Goal: Find specific page/section: Find specific page/section

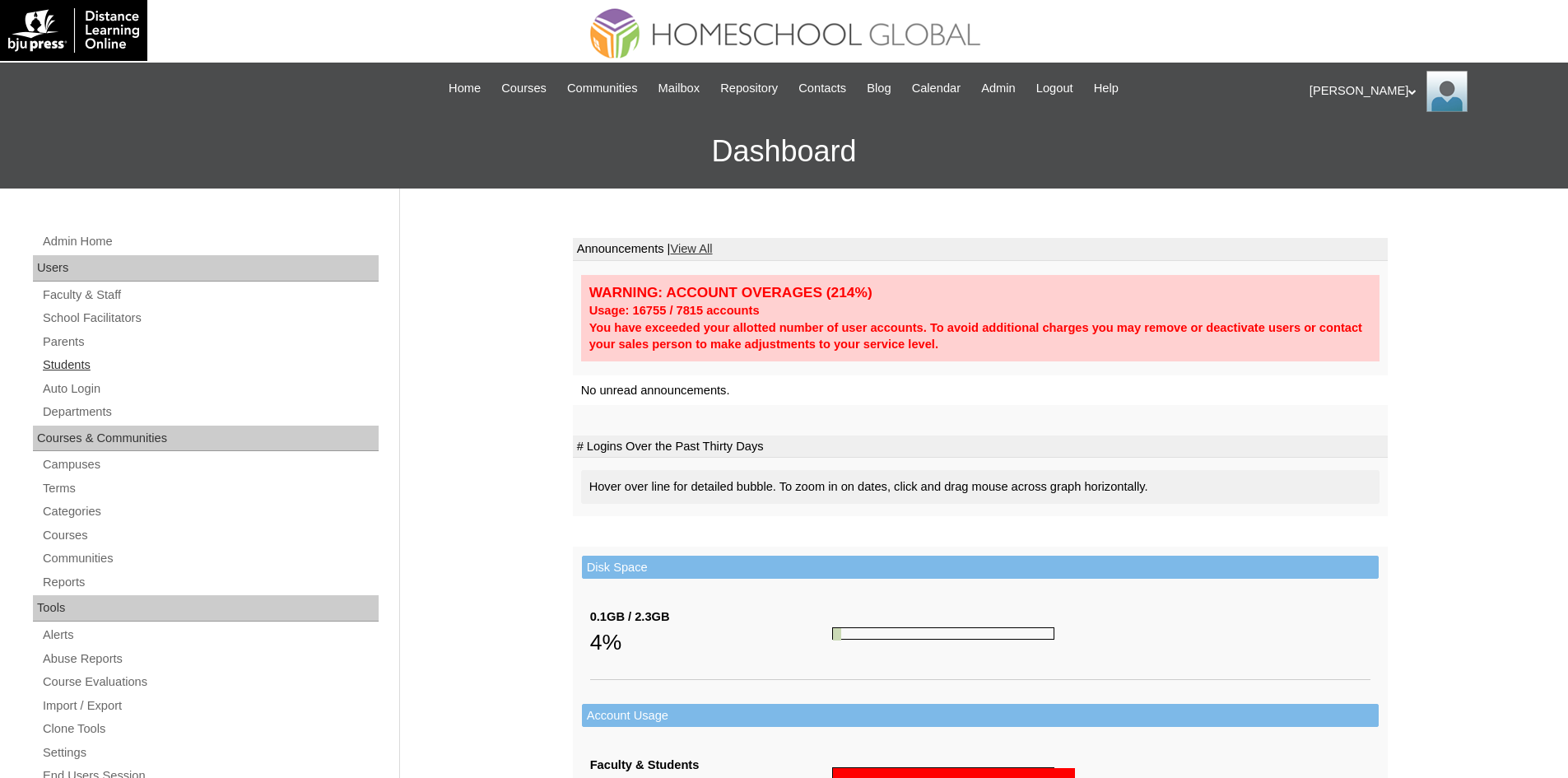
click at [88, 358] on link "Students" at bounding box center [210, 365] width 338 height 21
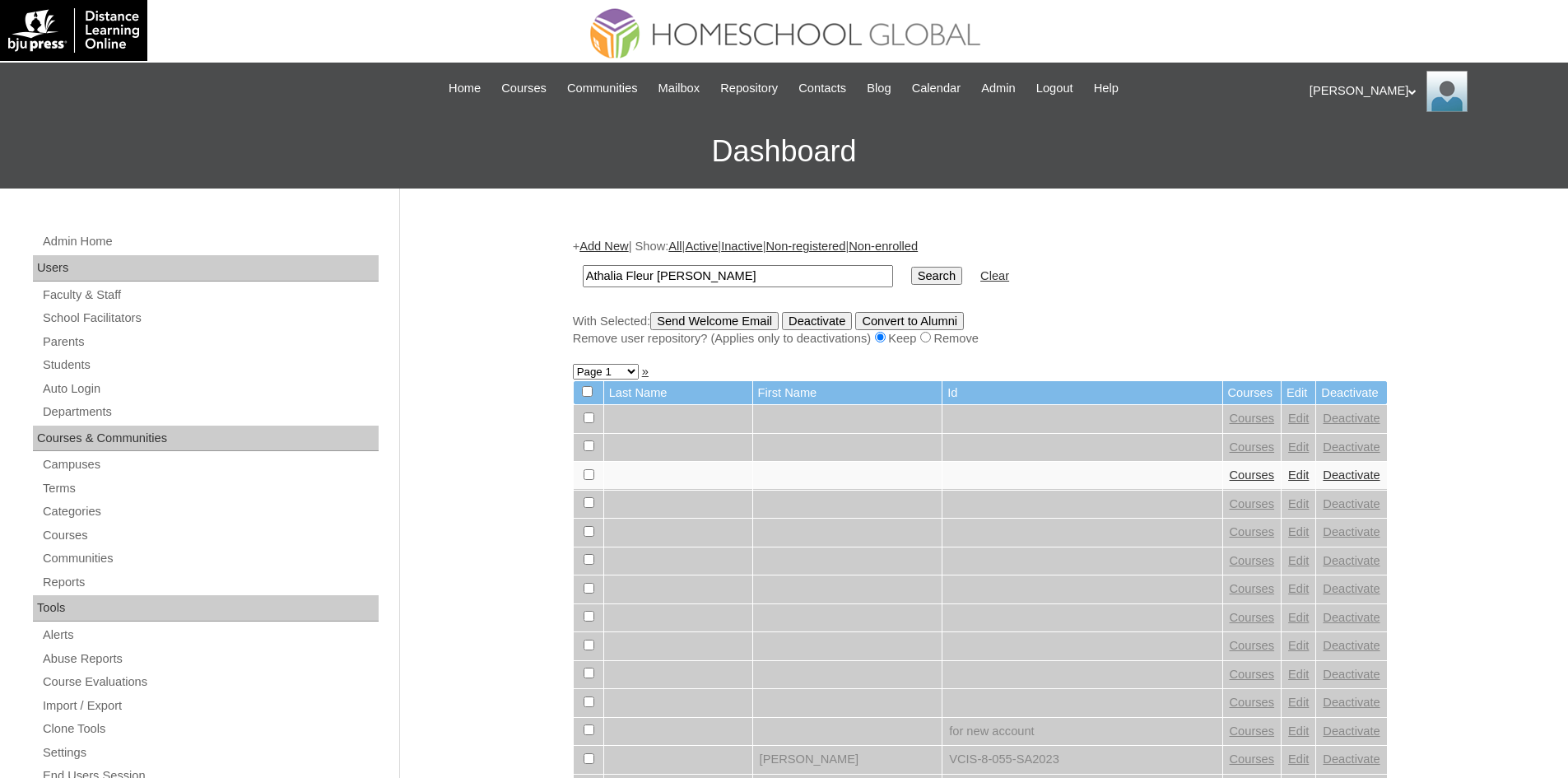
drag, startPoint x: 751, startPoint y: 276, endPoint x: 662, endPoint y: 285, distance: 89.5
click at [662, 285] on input "Athalia Fleur C. Caro" at bounding box center [737, 276] width 310 height 22
type input "Athalia Fleur"
click at [911, 282] on input "Search" at bounding box center [936, 275] width 51 height 18
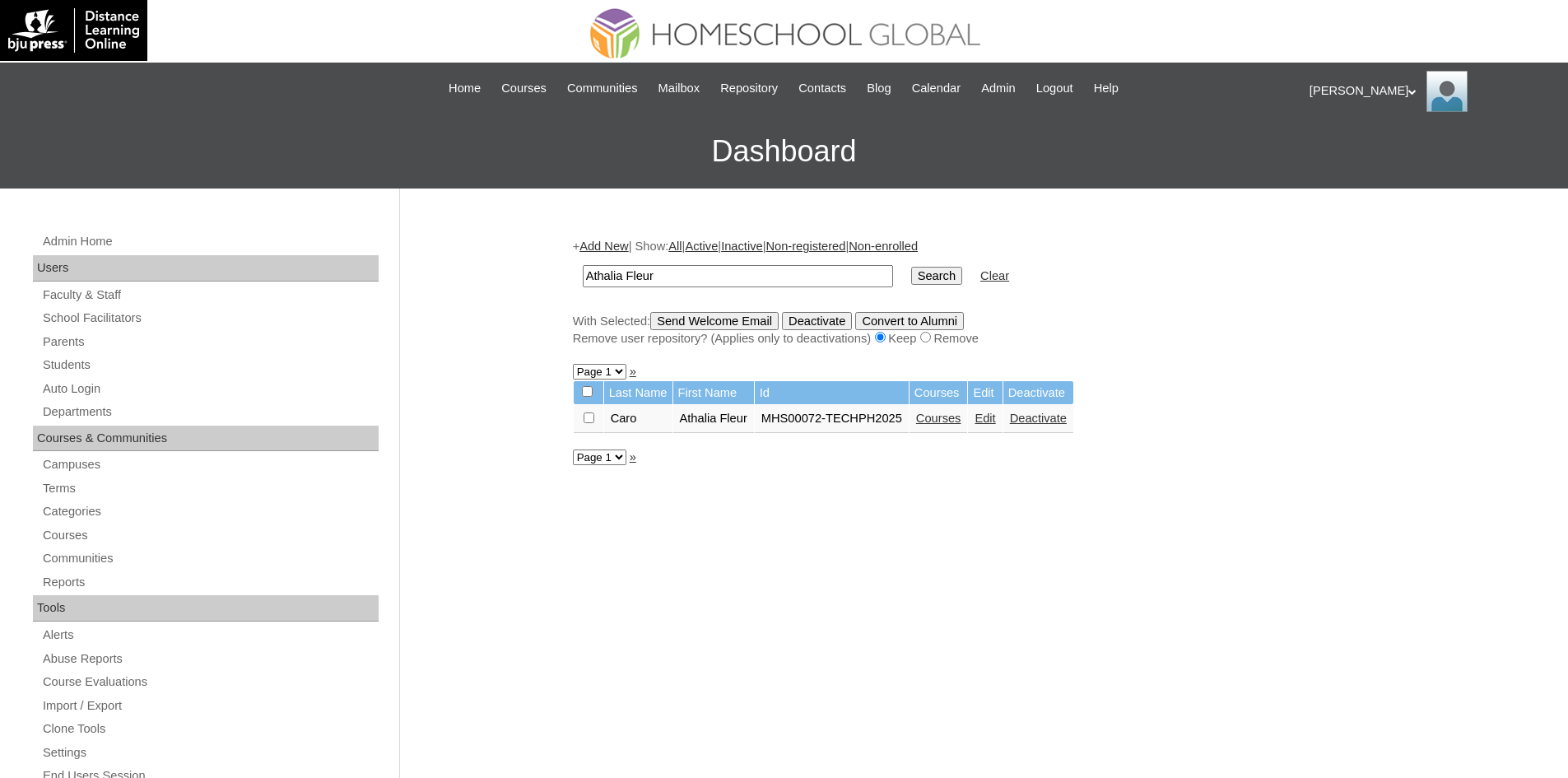
click at [947, 411] on td "Courses" at bounding box center [938, 419] width 59 height 28
click at [949, 419] on link "Courses" at bounding box center [939, 417] width 46 height 13
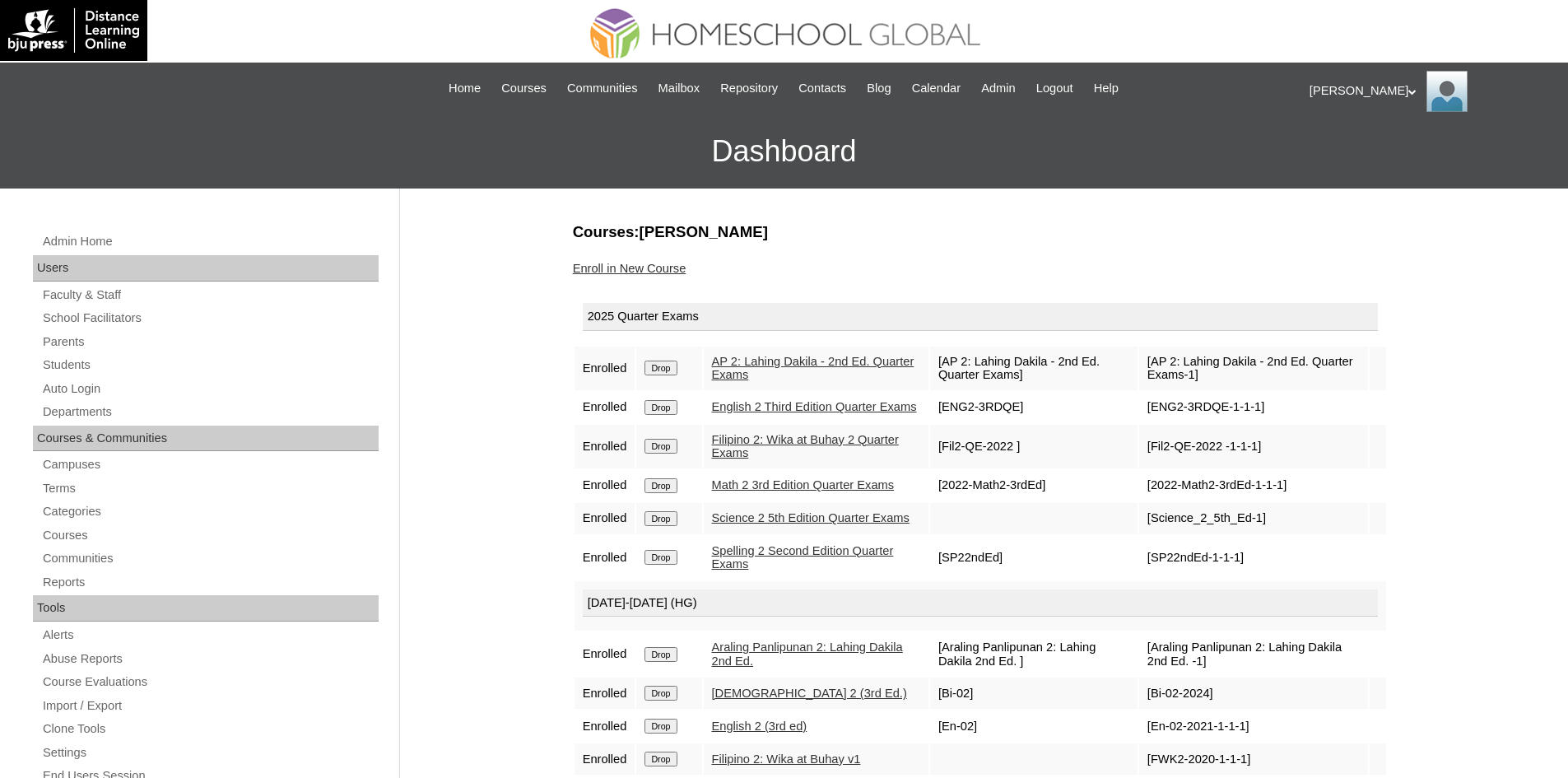
scroll to position [82, 0]
